Goal: Task Accomplishment & Management: Manage account settings

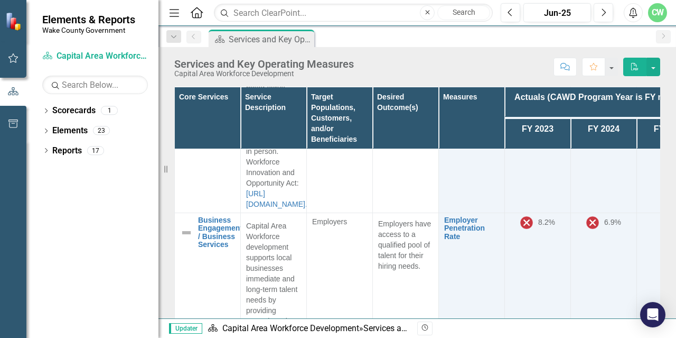
scroll to position [2430, 0]
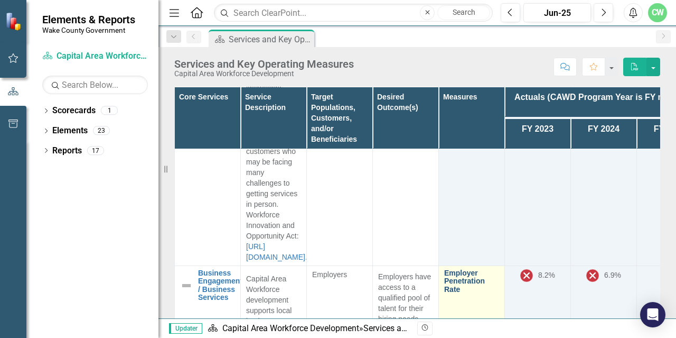
click at [456, 269] on link "Employer Penetration Rate" at bounding box center [471, 281] width 55 height 24
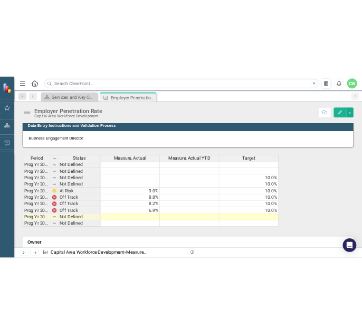
scroll to position [592, 0]
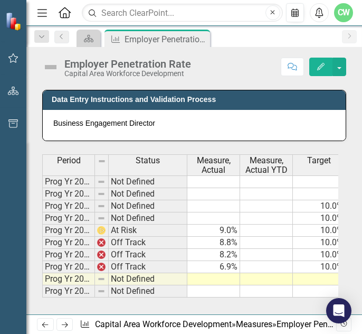
click at [227, 276] on td at bounding box center [214, 279] width 53 height 12
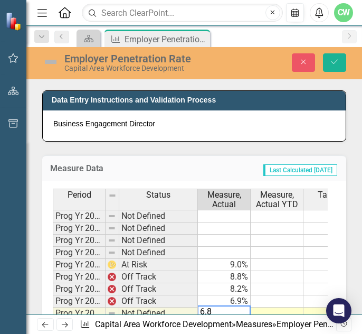
type textarea "6.85"
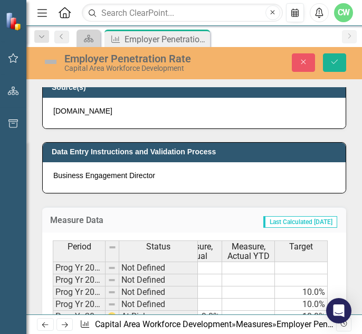
scroll to position [539, 0]
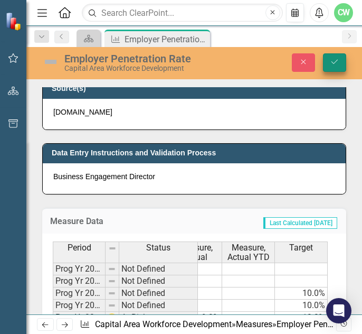
type textarea "10"
click at [330, 58] on icon "Save" at bounding box center [335, 61] width 10 height 7
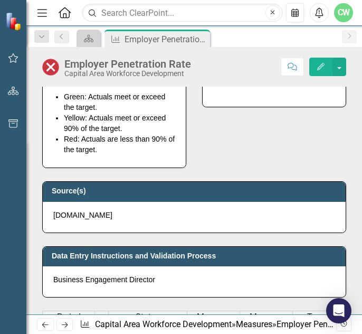
scroll to position [423, 0]
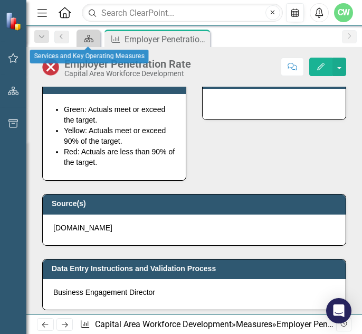
click at [94, 41] on link "Scorecard" at bounding box center [88, 38] width 18 height 13
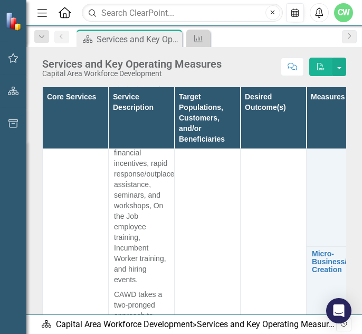
scroll to position [2714, 0]
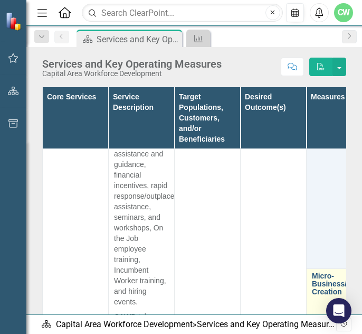
click at [325, 272] on link "Micro-Business/Entrepreneurship Creation" at bounding box center [360, 284] width 97 height 24
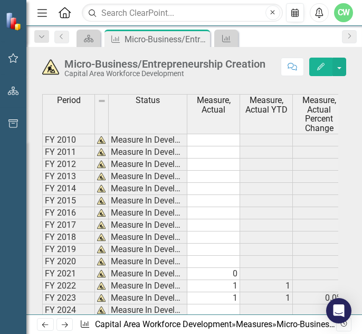
scroll to position [634, 0]
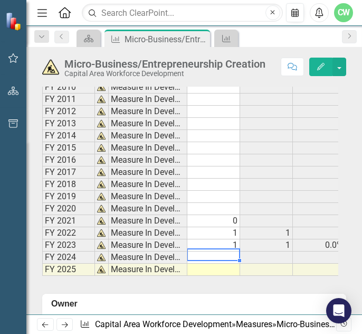
click at [229, 251] on td at bounding box center [214, 257] width 53 height 12
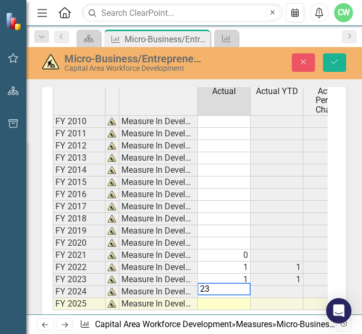
type textarea "2"
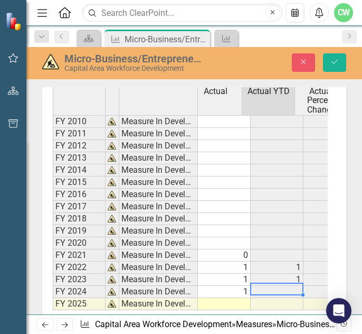
scroll to position [0, 0]
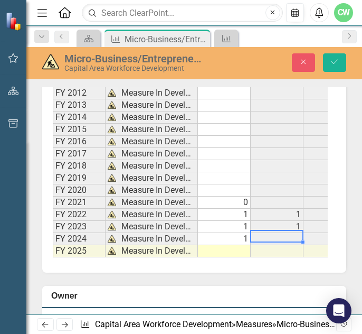
click at [238, 247] on td at bounding box center [224, 251] width 53 height 12
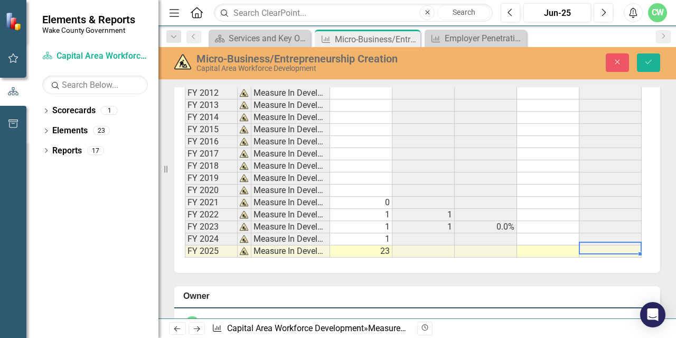
click at [602, 246] on td at bounding box center [611, 251] width 62 height 12
click at [590, 233] on td at bounding box center [611, 239] width 62 height 12
click at [491, 245] on td at bounding box center [486, 251] width 62 height 12
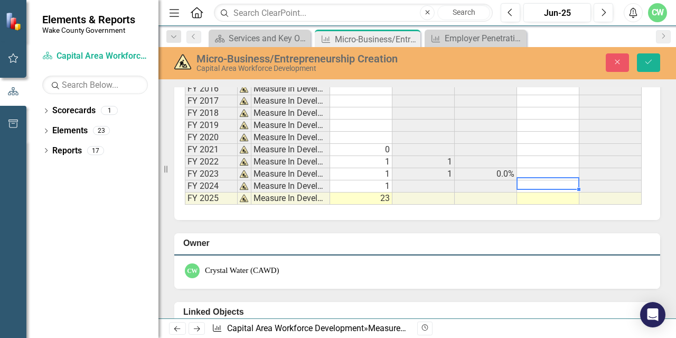
click at [545, 183] on td at bounding box center [548, 186] width 62 height 12
type textarea "2"
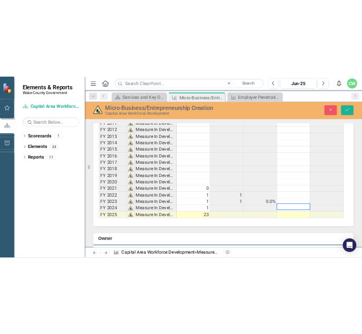
scroll to position [729, 0]
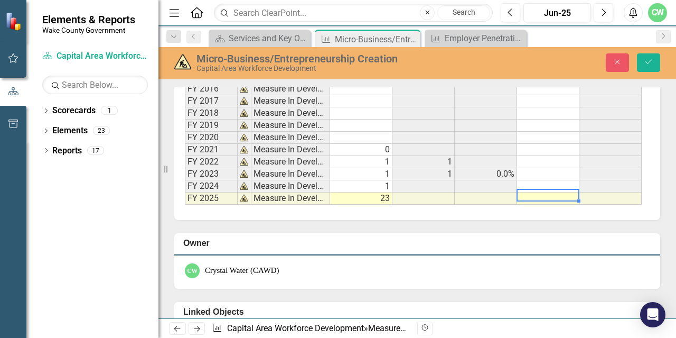
click at [530, 192] on td at bounding box center [548, 198] width 62 height 12
type textarea "23"
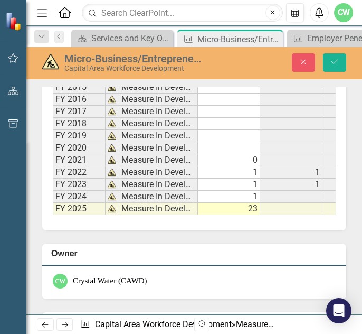
scroll to position [740, 0]
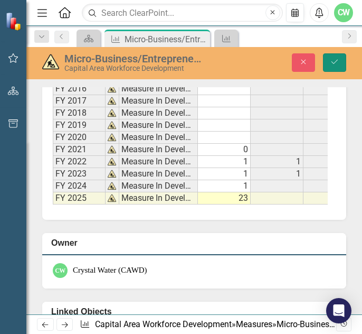
click at [332, 63] on icon "Save" at bounding box center [335, 61] width 10 height 7
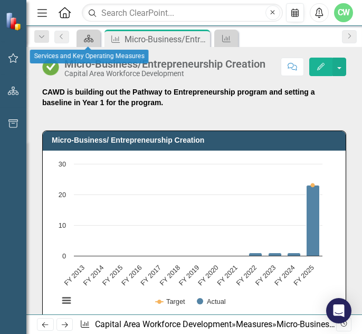
click at [91, 40] on icon at bounding box center [89, 38] width 10 height 7
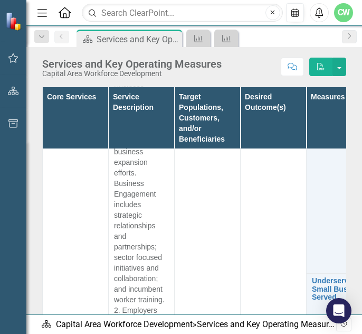
scroll to position [3012, 0]
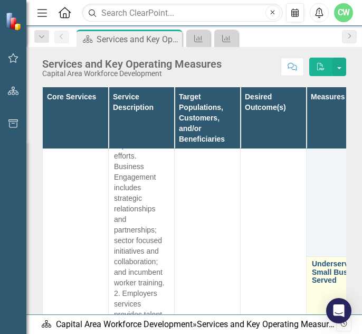
click at [313, 260] on link "Underserved Small Business Served" at bounding box center [339, 272] width 55 height 24
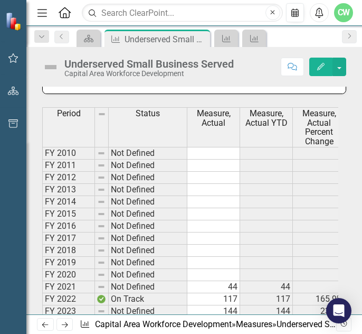
scroll to position [634, 0]
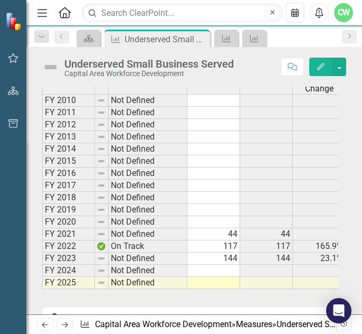
click at [210, 253] on td "144" at bounding box center [214, 259] width 53 height 12
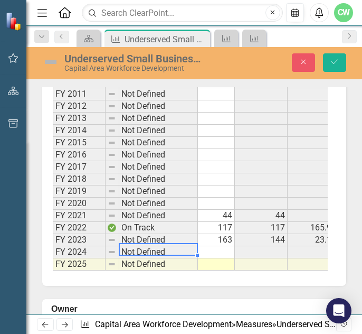
scroll to position [0, 7]
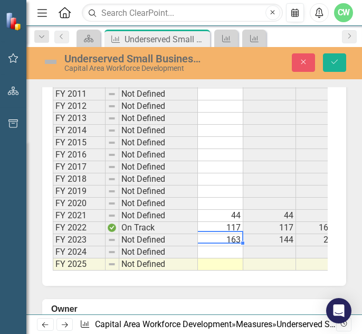
click at [225, 234] on td "163" at bounding box center [217, 240] width 53 height 12
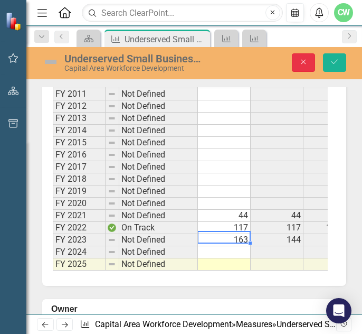
click at [301, 60] on icon "Close" at bounding box center [304, 61] width 10 height 7
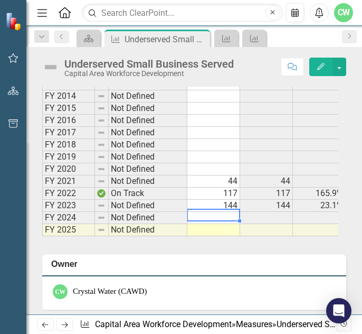
click at [228, 212] on td at bounding box center [214, 218] width 53 height 12
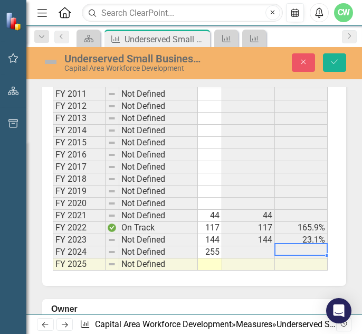
scroll to position [0, 0]
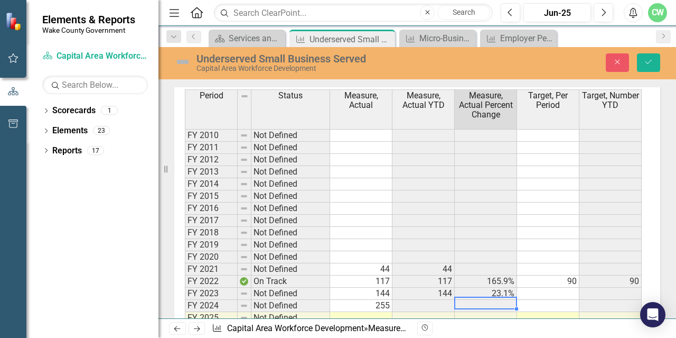
click at [549, 301] on td at bounding box center [548, 306] width 62 height 12
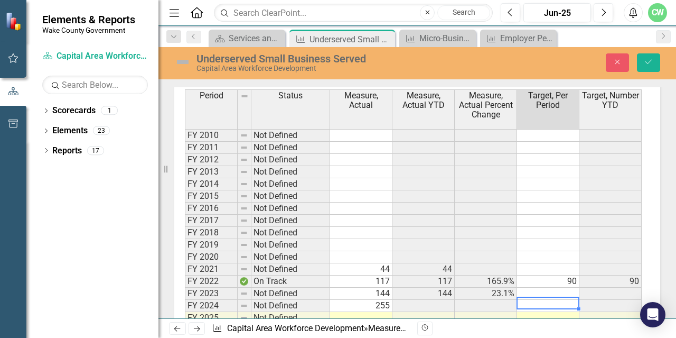
click at [543, 300] on td at bounding box center [548, 306] width 62 height 12
click at [546, 300] on td at bounding box center [548, 306] width 62 height 12
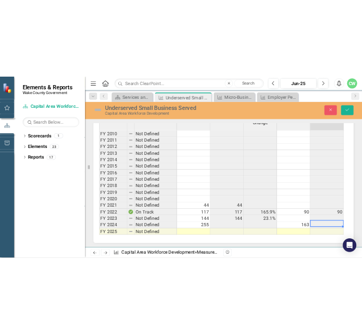
scroll to position [665, 0]
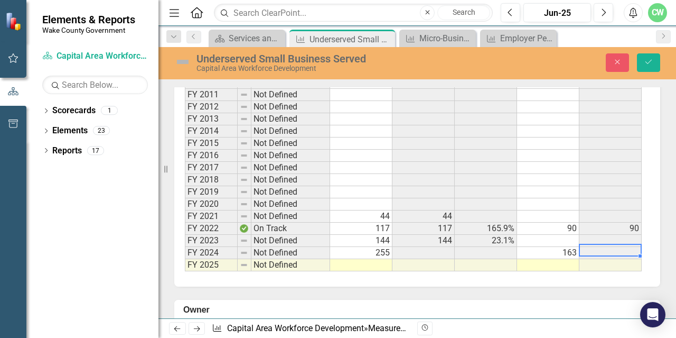
click at [605, 248] on td at bounding box center [611, 253] width 62 height 12
click at [381, 247] on td "255" at bounding box center [361, 253] width 62 height 12
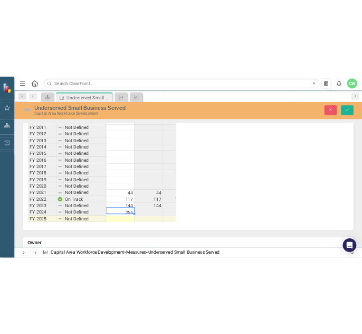
scroll to position [687, 0]
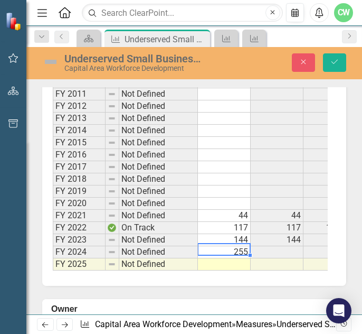
click at [229, 258] on td at bounding box center [224, 264] width 53 height 12
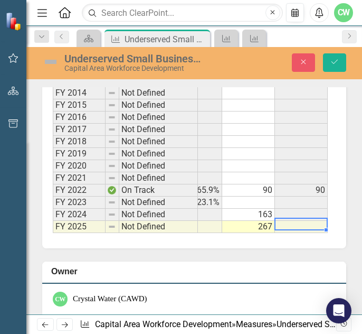
scroll to position [740, 0]
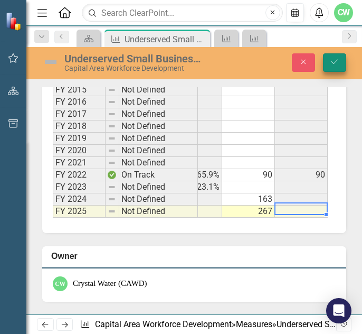
type textarea "267"
click at [334, 63] on icon "Save" at bounding box center [335, 61] width 10 height 7
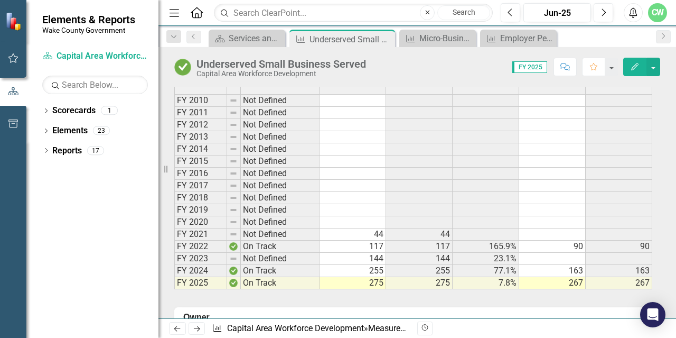
scroll to position [0, 0]
click at [71, 59] on link "Scorecard Capital Area Workforce Development" at bounding box center [95, 56] width 106 height 12
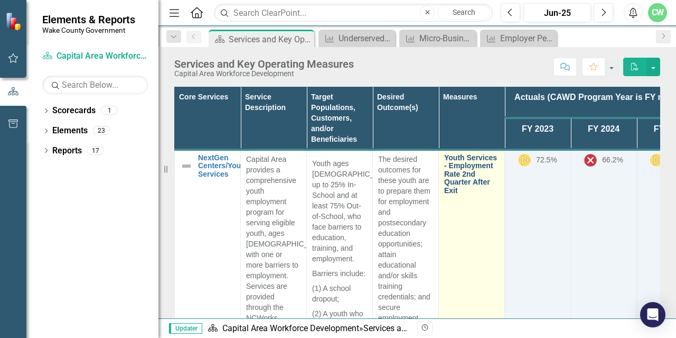
click at [460, 167] on link "Youth Services - Employment Rate 2nd Quarter After Exit" at bounding box center [471, 174] width 55 height 41
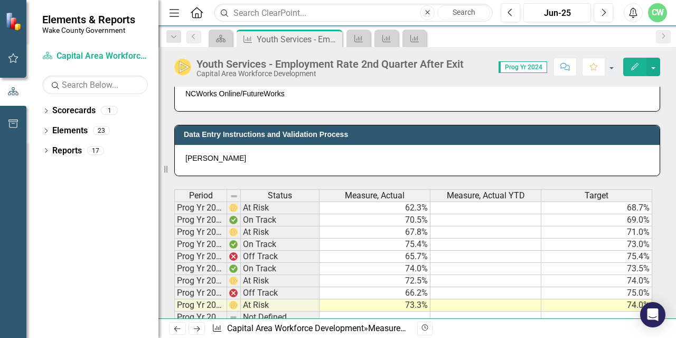
scroll to position [528, 0]
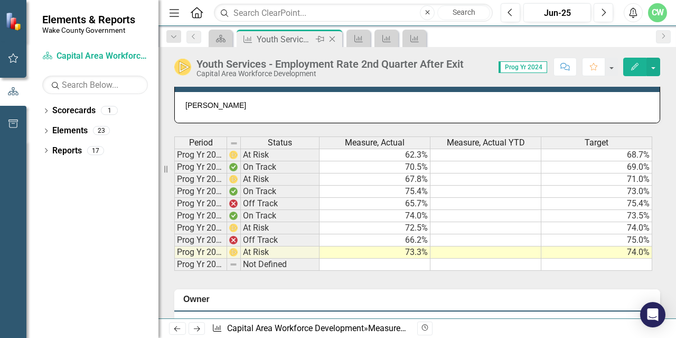
click at [333, 38] on icon at bounding box center [333, 39] width 6 height 6
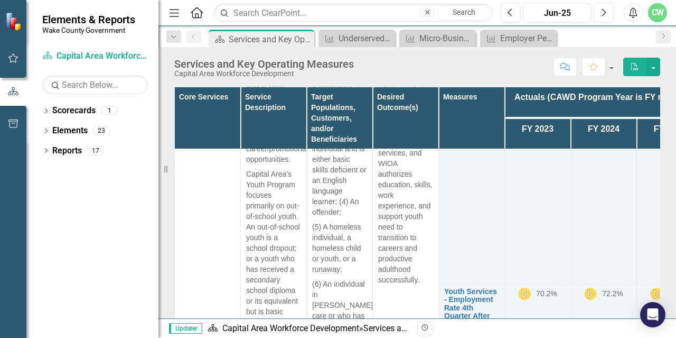
scroll to position [423, 0]
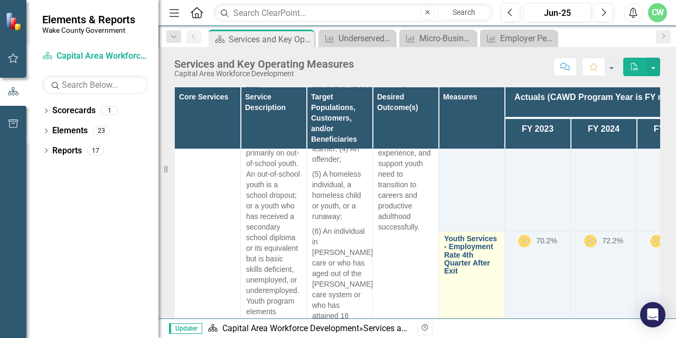
click at [452, 236] on link "Youth Services - Employment Rate 4th Quarter After Exit" at bounding box center [471, 255] width 55 height 41
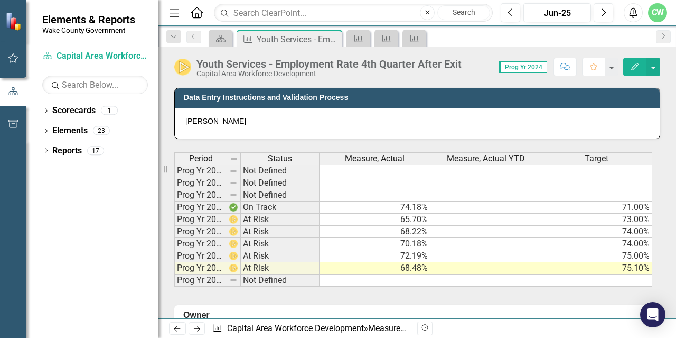
scroll to position [528, 0]
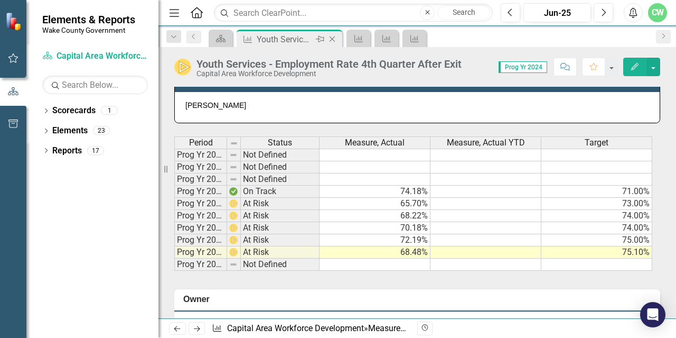
click at [334, 38] on icon "Close" at bounding box center [332, 39] width 11 height 8
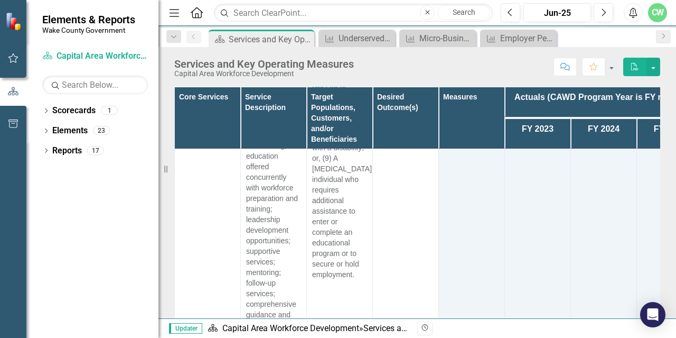
scroll to position [898, 0]
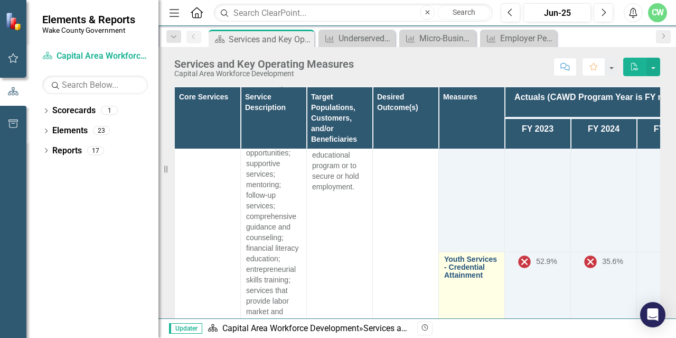
click at [453, 255] on link "Youth Services - Credential Attainment" at bounding box center [471, 267] width 55 height 24
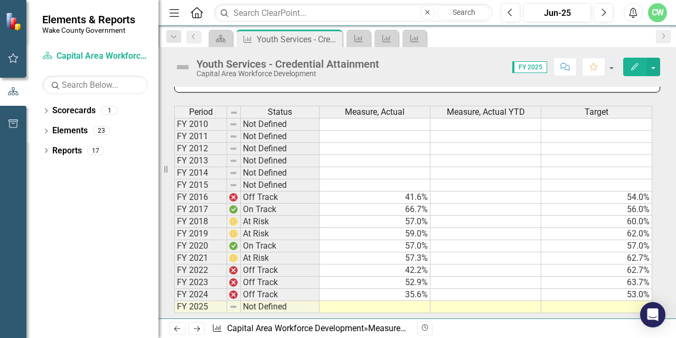
scroll to position [634, 0]
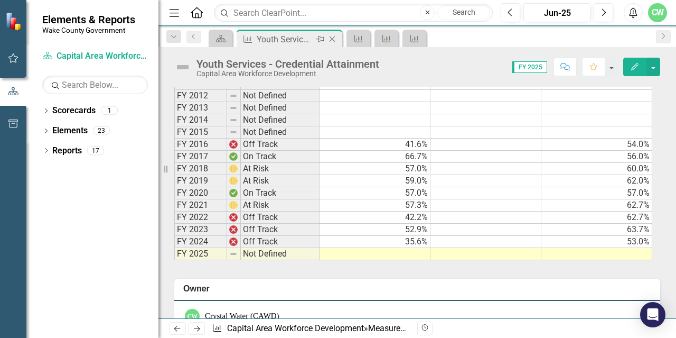
click at [333, 38] on icon at bounding box center [333, 39] width 6 height 6
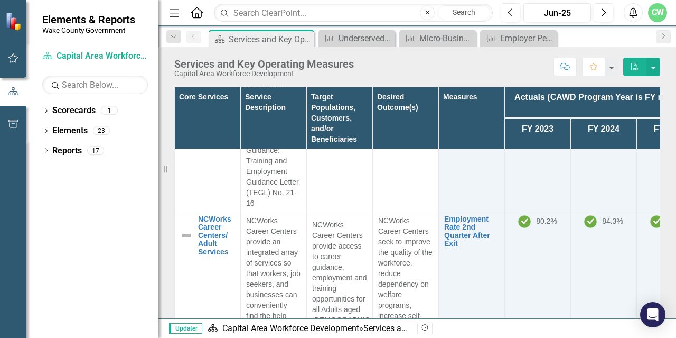
scroll to position [1268, 0]
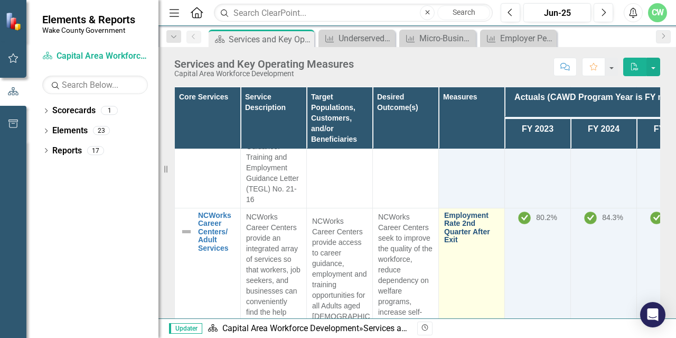
click at [453, 211] on link "Employment Rate 2nd Quarter After Exit" at bounding box center [471, 227] width 55 height 33
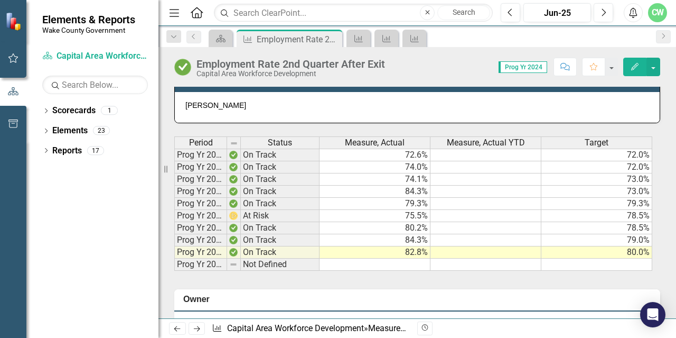
scroll to position [581, 0]
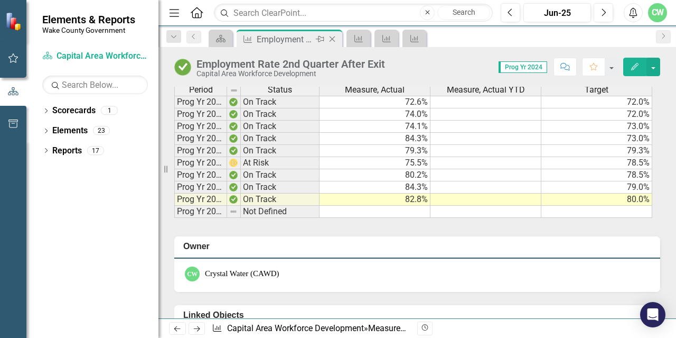
click at [332, 39] on icon at bounding box center [333, 39] width 6 height 6
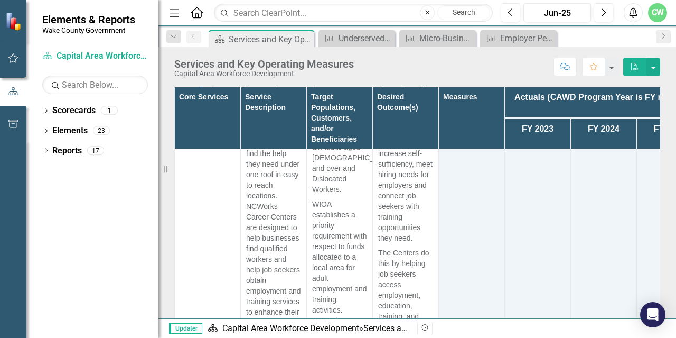
scroll to position [1585, 0]
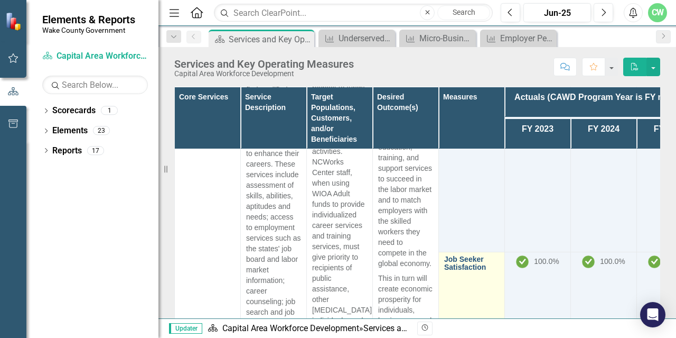
click at [462, 255] on link "Job Seeker Satisfaction" at bounding box center [471, 263] width 55 height 16
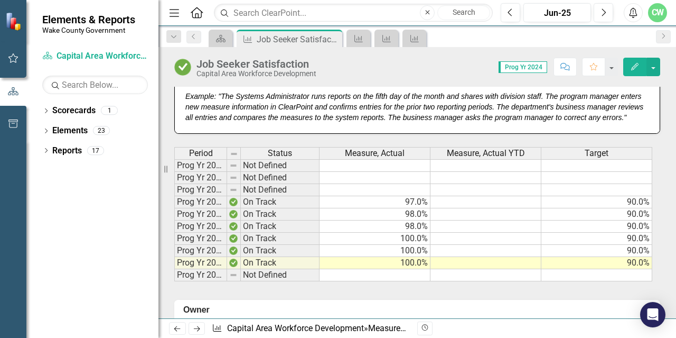
scroll to position [581, 0]
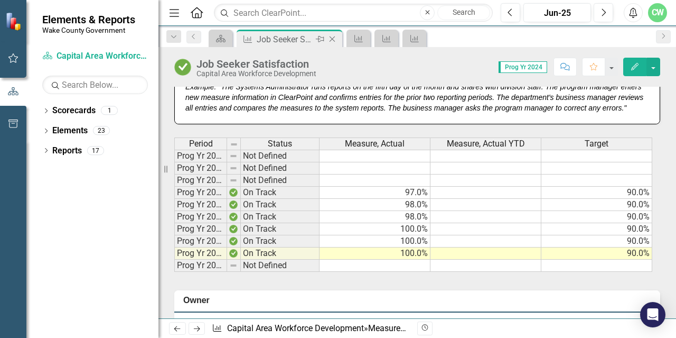
click at [334, 37] on icon at bounding box center [333, 39] width 6 height 6
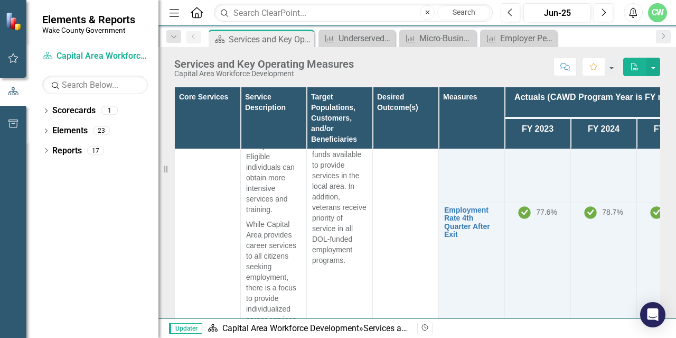
scroll to position [1849, 0]
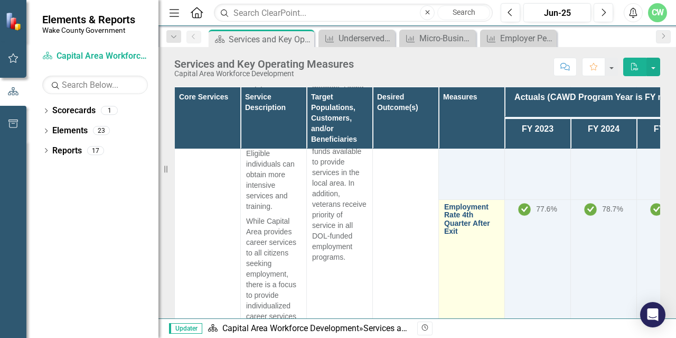
click at [452, 203] on link "Employment Rate 4th Quarter After Exit" at bounding box center [471, 219] width 55 height 33
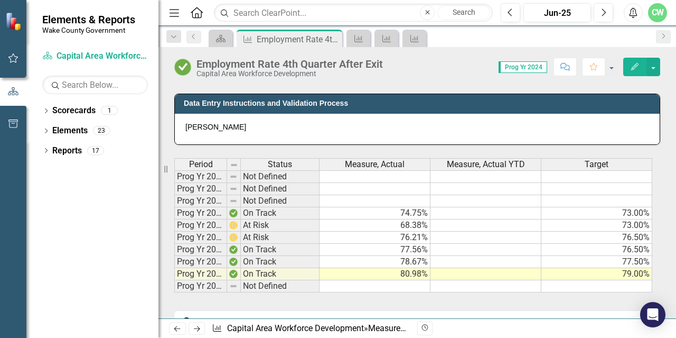
scroll to position [581, 0]
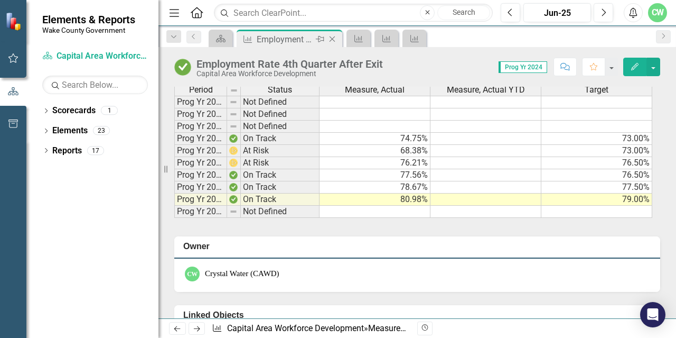
click at [333, 39] on icon "Close" at bounding box center [332, 39] width 11 height 8
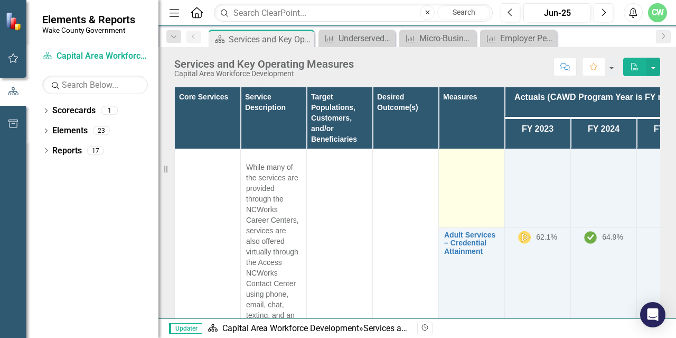
scroll to position [2166, 0]
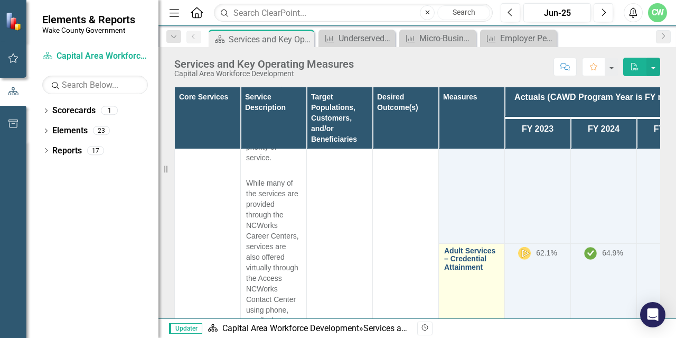
click at [454, 247] on link "Adult Services – Credential Attainment" at bounding box center [471, 259] width 55 height 24
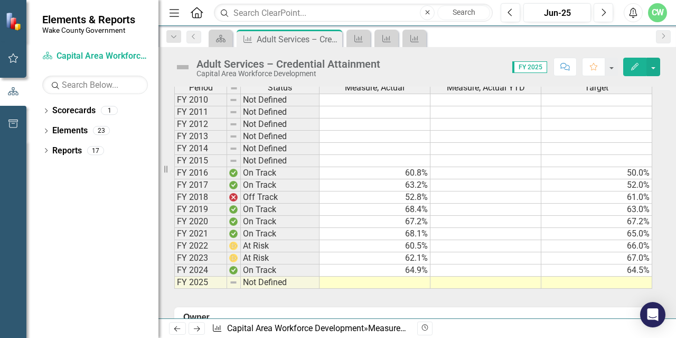
scroll to position [634, 0]
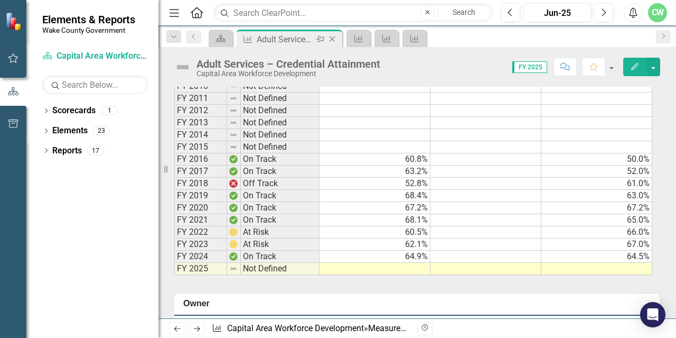
click at [331, 40] on icon at bounding box center [333, 39] width 6 height 6
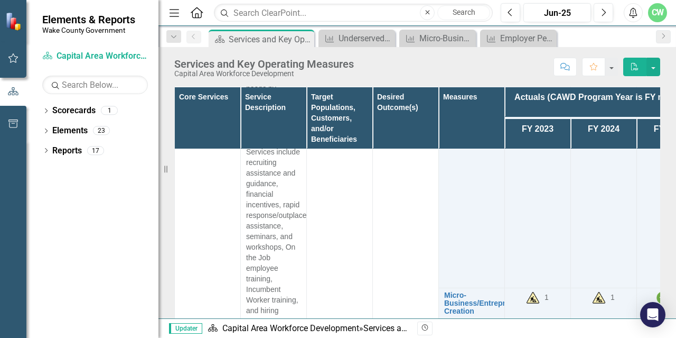
scroll to position [2695, 0]
drag, startPoint x: 165, startPoint y: 172, endPoint x: 113, endPoint y: 176, distance: 52.5
click at [113, 176] on div "Elements & Reports Wake County Government Scorecard Capital Area Workforce Deve…" at bounding box center [79, 169] width 159 height 338
click at [166, 167] on icon "Resize" at bounding box center [168, 169] width 11 height 8
drag, startPoint x: 166, startPoint y: 167, endPoint x: 0, endPoint y: 169, distance: 165.9
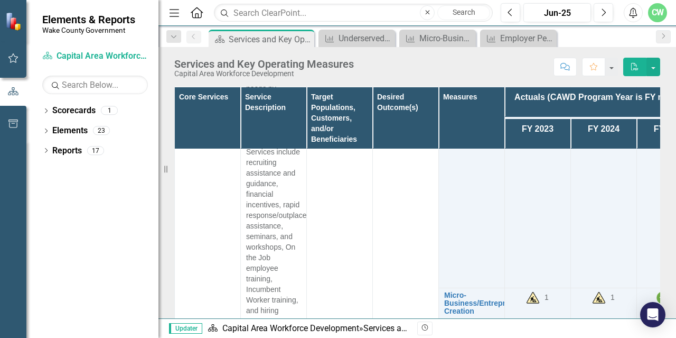
click at [0, 169] on div "Elements & Reports Wake County Government Scorecard Capital Area Workforce Deve…" at bounding box center [79, 169] width 159 height 338
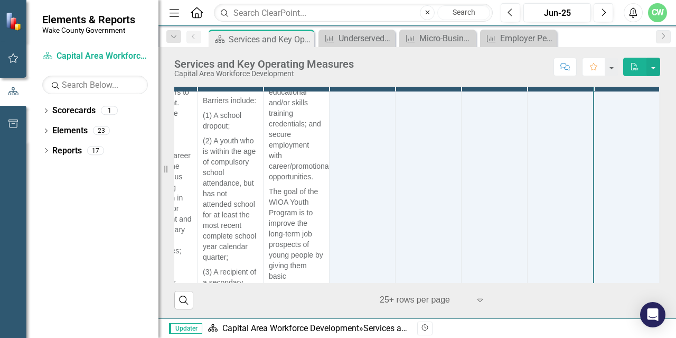
scroll to position [0, 124]
